Goal: Task Accomplishment & Management: Use online tool/utility

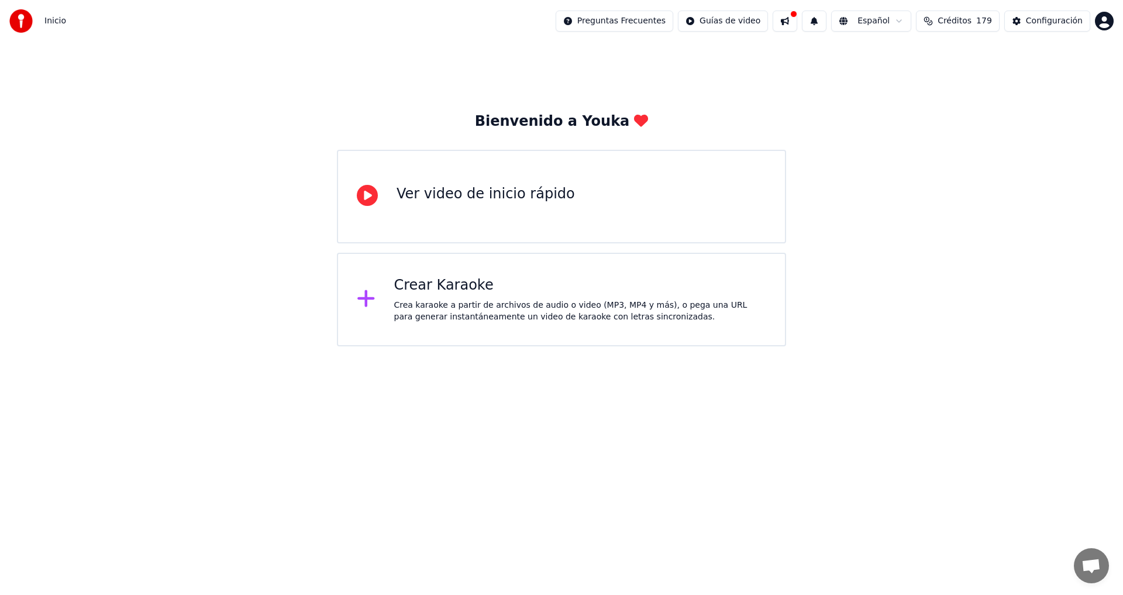
click at [426, 291] on div "Crear Karaoke" at bounding box center [580, 285] width 373 height 19
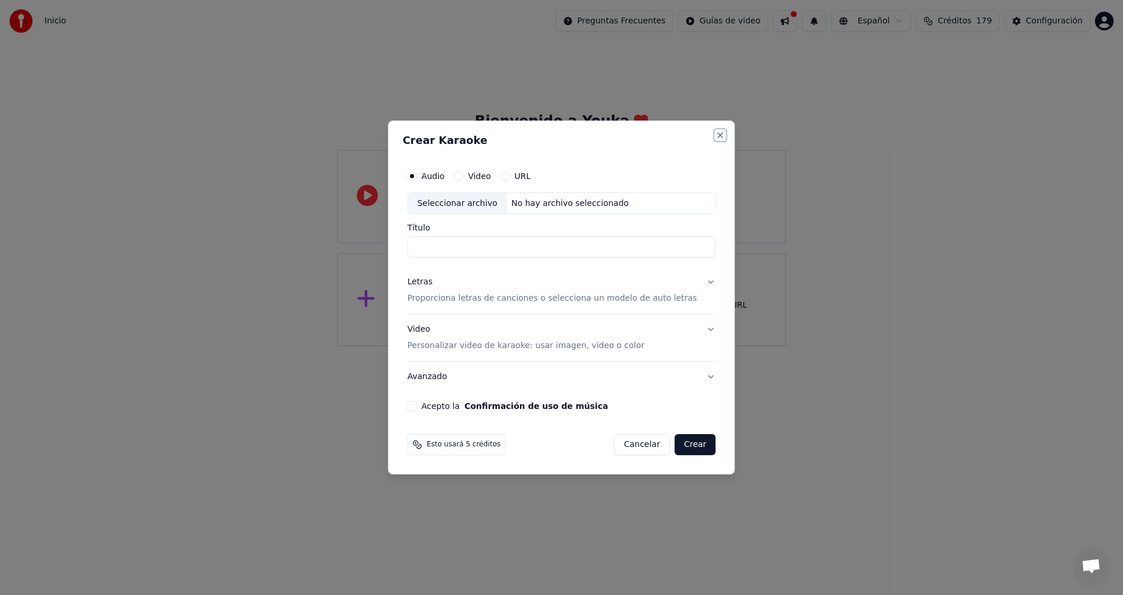
click at [716, 133] on button "Close" at bounding box center [720, 134] width 9 height 9
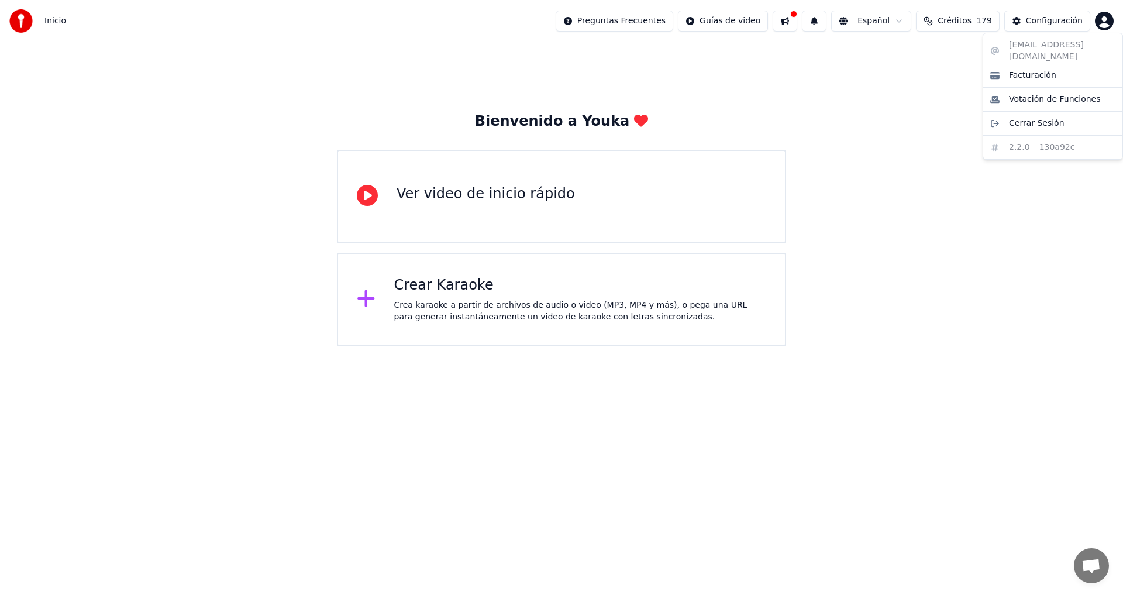
click at [1104, 26] on html "Inicio Preguntas Frecuentes Guías de video Español Créditos 179 Configuración B…" at bounding box center [561, 173] width 1123 height 346
click at [954, 71] on html "Inicio Preguntas Frecuentes Guías de video Español Créditos 179 Configuración B…" at bounding box center [561, 173] width 1123 height 346
click at [1022, 23] on button "Configuración" at bounding box center [1047, 21] width 86 height 21
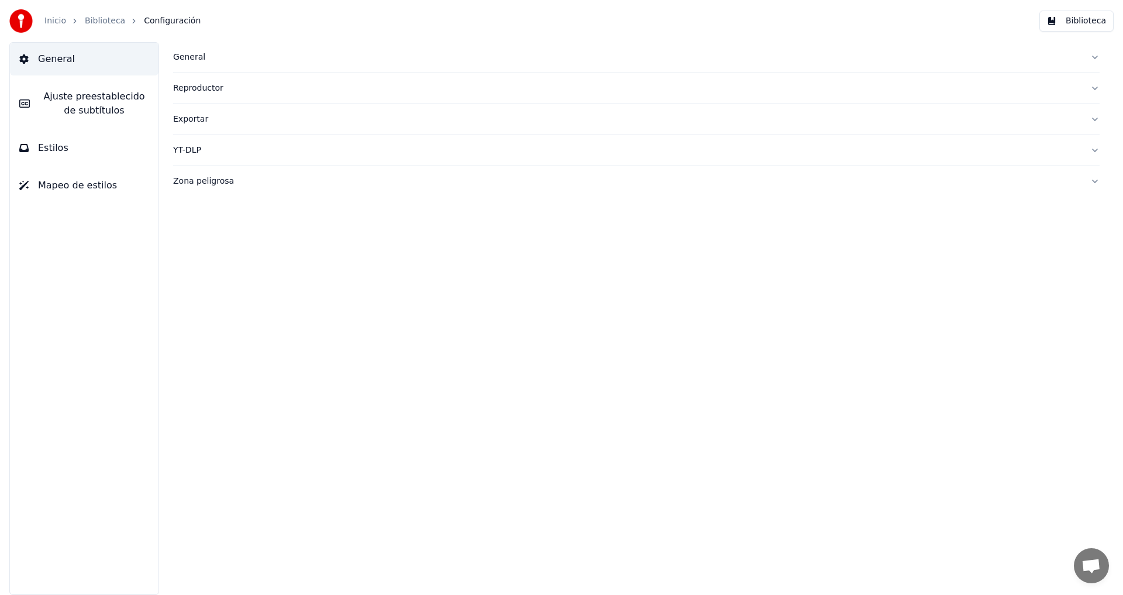
click at [1088, 23] on button "Biblioteca" at bounding box center [1077, 21] width 74 height 21
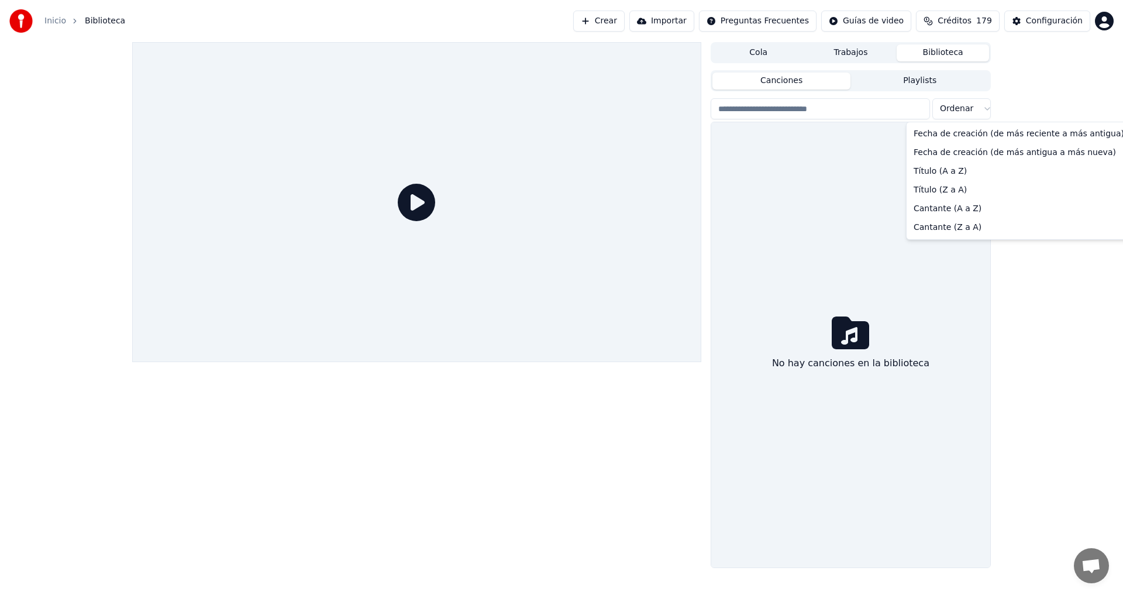
click at [986, 106] on html "Inicio Biblioteca Crear Importar Preguntas Frecuentes Guías de video Créditos 1…" at bounding box center [561, 297] width 1123 height 595
click at [1073, 318] on html "Inicio Biblioteca Crear Importar Preguntas Frecuentes Guías de video Créditos 1…" at bounding box center [561, 297] width 1123 height 595
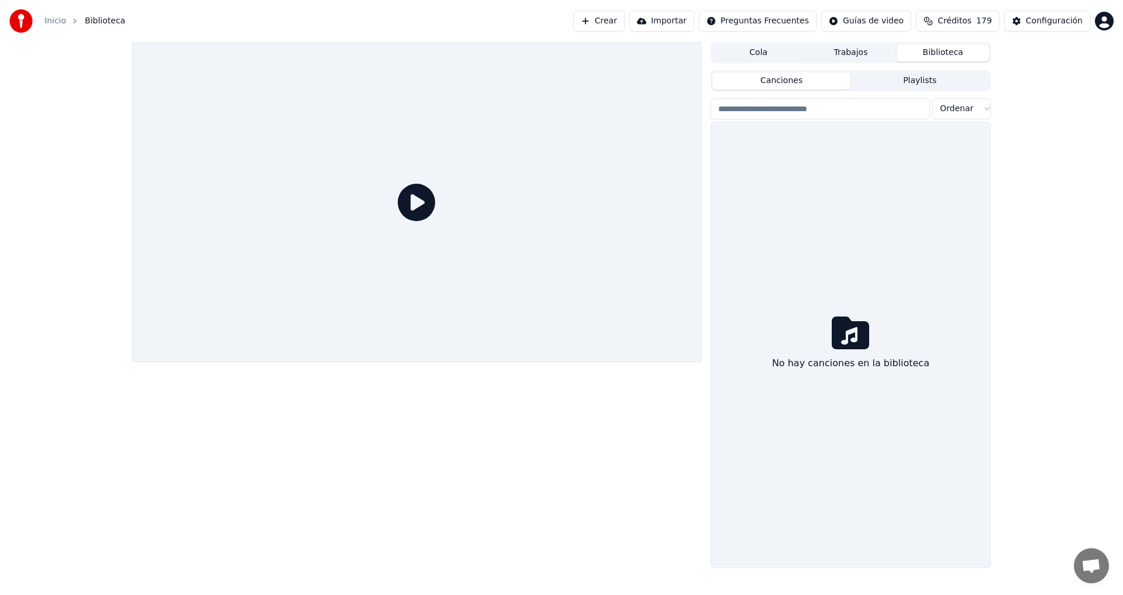
click at [853, 331] on icon at bounding box center [850, 332] width 37 height 37
click at [1065, 309] on div "Cola Trabajos Biblioteca Canciones Playlists Ordenar No hay canciones en la bib…" at bounding box center [561, 305] width 1123 height 526
